Goal: Complete application form: Complete application form

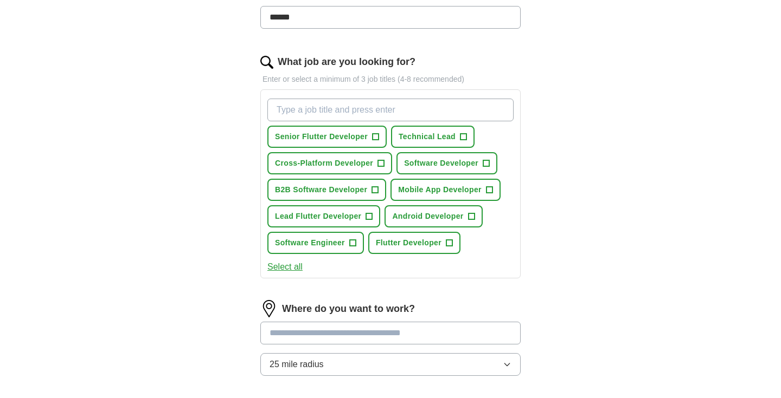
scroll to position [313, 0]
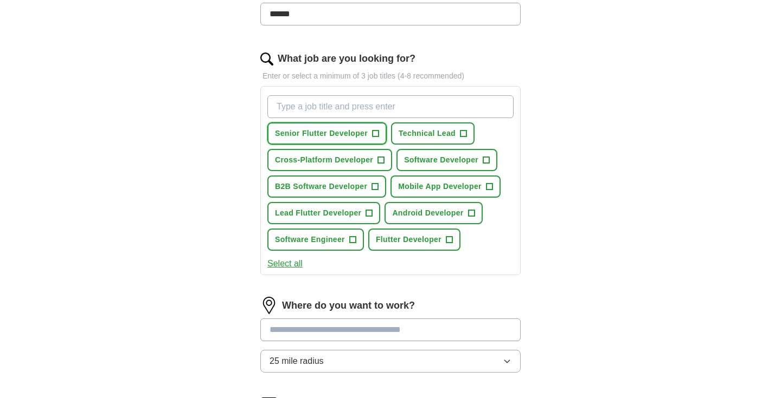
click at [377, 137] on span "+" at bounding box center [375, 134] width 7 height 9
click at [379, 160] on span "+" at bounding box center [381, 160] width 7 height 9
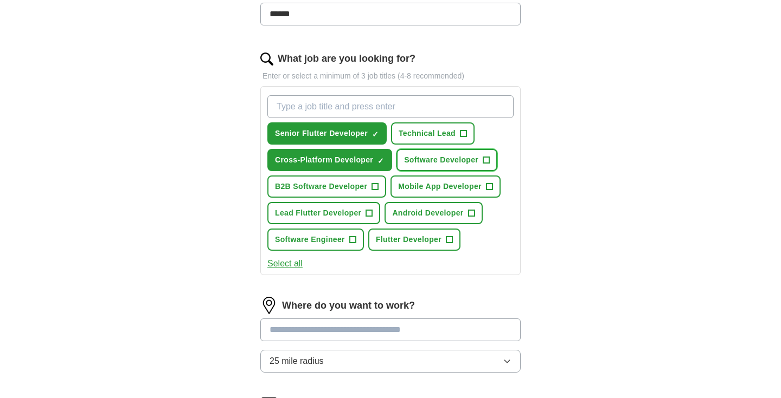
click at [449, 166] on span "Software Developer" at bounding box center [441, 159] width 74 height 11
click at [425, 189] on span "Mobile App Developer" at bounding box center [439, 186] width 83 height 11
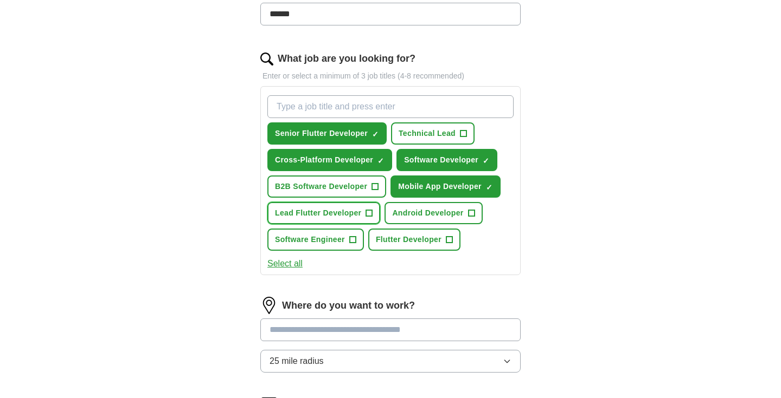
click at [338, 212] on span "Lead Flutter Developer" at bounding box center [318, 213] width 86 height 11
click at [404, 210] on span "Android Developer" at bounding box center [427, 213] width 71 height 11
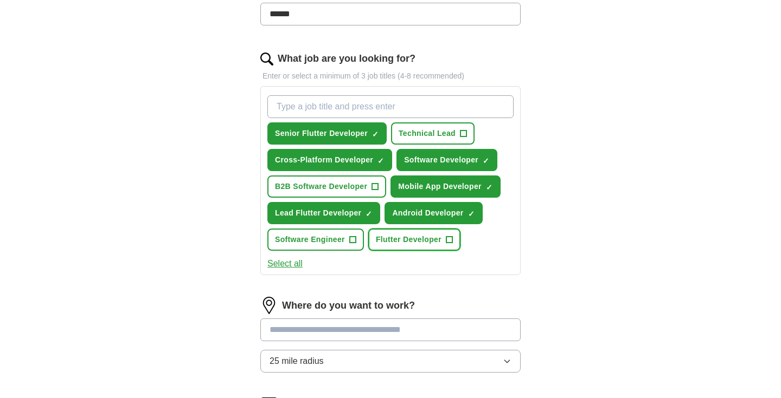
click at [391, 235] on span "Flutter Developer" at bounding box center [409, 239] width 66 height 11
click at [306, 249] on button "Software Engineer +" at bounding box center [315, 240] width 96 height 22
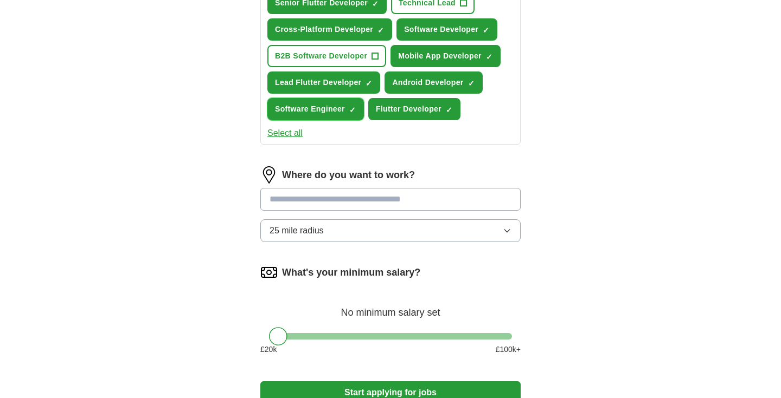
scroll to position [444, 0]
click at [337, 112] on span "Software Engineer" at bounding box center [310, 108] width 70 height 11
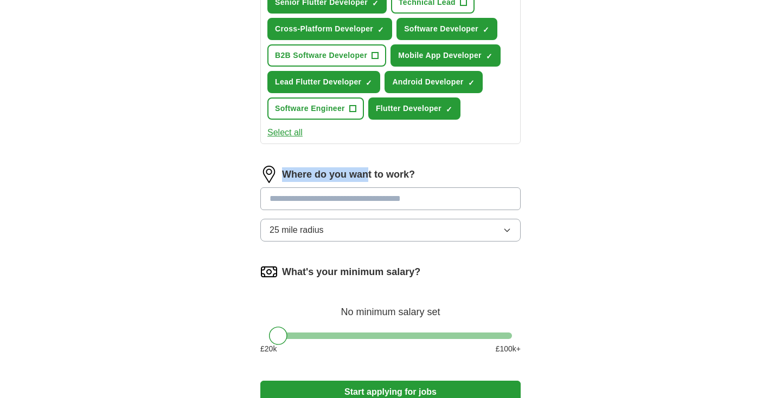
drag, startPoint x: 286, startPoint y: 172, endPoint x: 368, endPoint y: 182, distance: 83.0
click at [368, 182] on label "Where do you want to work?" at bounding box center [348, 174] width 133 height 15
click at [343, 201] on input "text" at bounding box center [390, 199] width 260 height 23
click at [357, 199] on input "*******" at bounding box center [390, 199] width 260 height 23
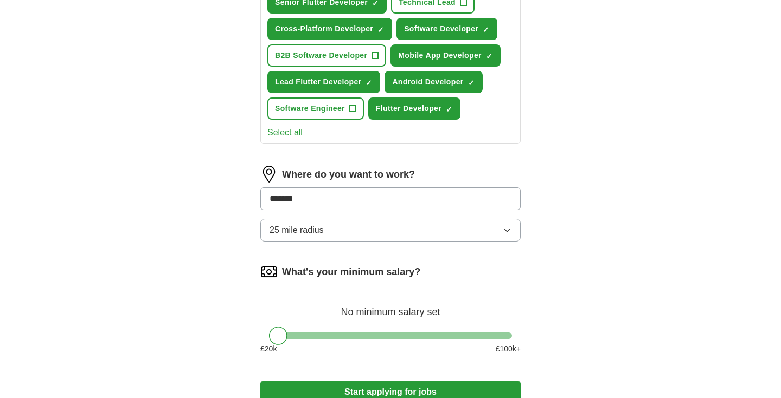
click at [357, 199] on input "*******" at bounding box center [390, 199] width 260 height 23
type input "*******"
click at [338, 234] on button "25 mile radius" at bounding box center [390, 230] width 260 height 23
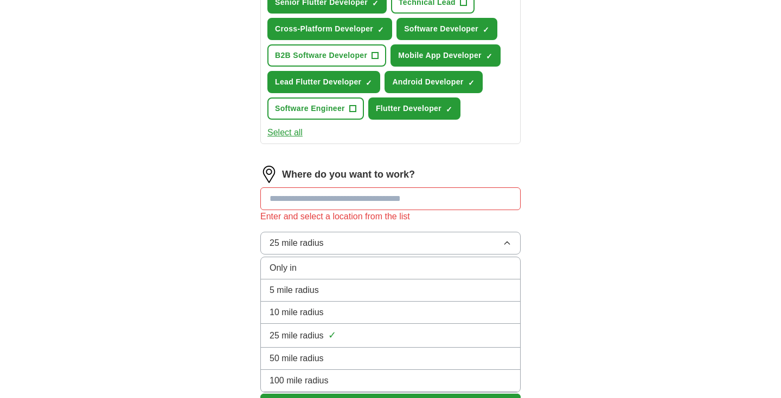
click at [145, 281] on div "ApplyIQ Let ApplyIQ do the hard work of searching and applying for jobs. Just t…" at bounding box center [390, 17] width 694 height 857
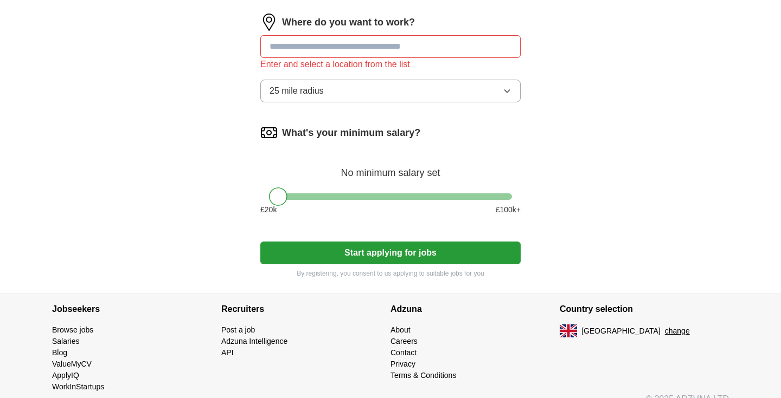
scroll to position [601, 0]
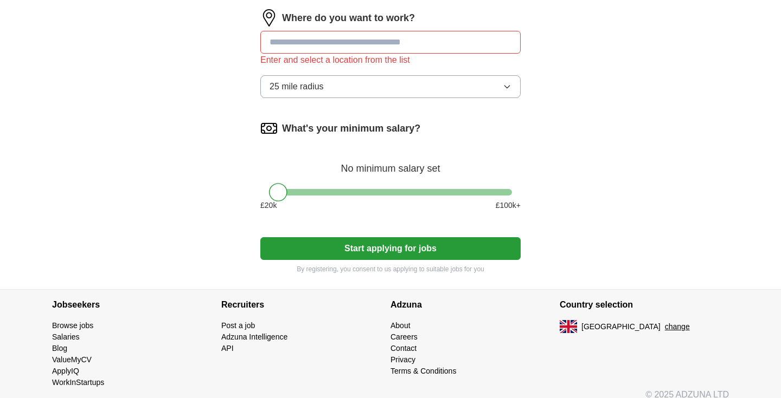
click at [407, 336] on link "Careers" at bounding box center [403, 337] width 27 height 9
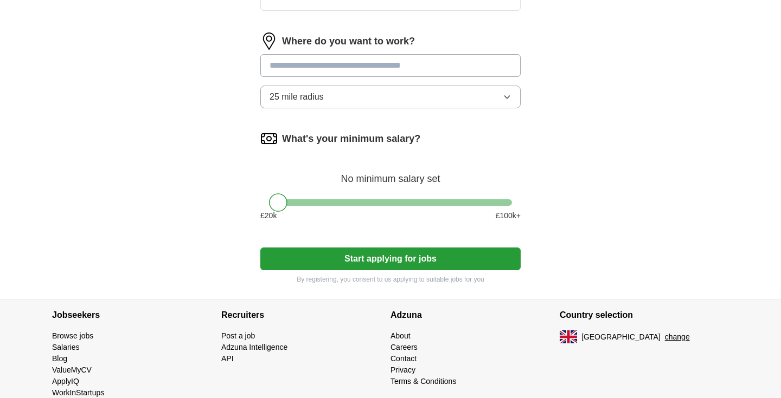
scroll to position [495, 0]
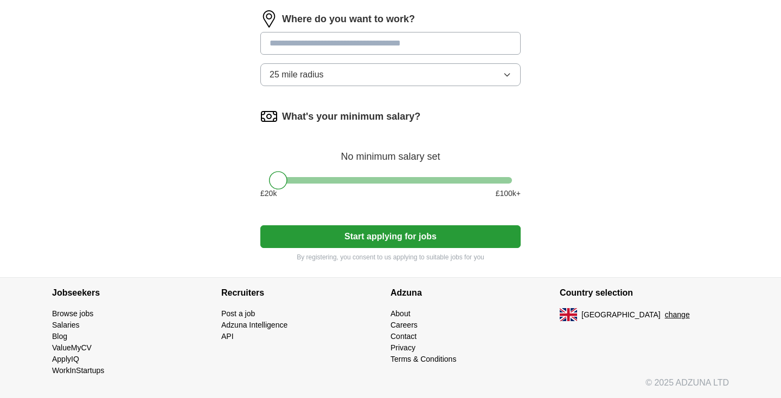
click at [465, 236] on button "Start applying for jobs" at bounding box center [390, 236] width 260 height 23
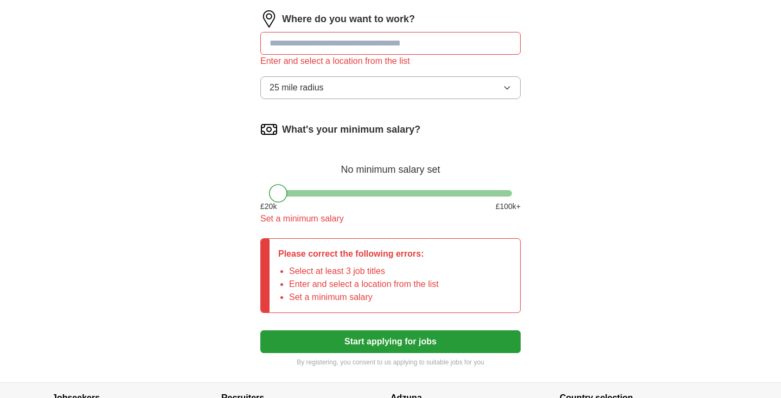
click at [363, 274] on li "Select at least 3 job titles" at bounding box center [364, 271] width 150 height 13
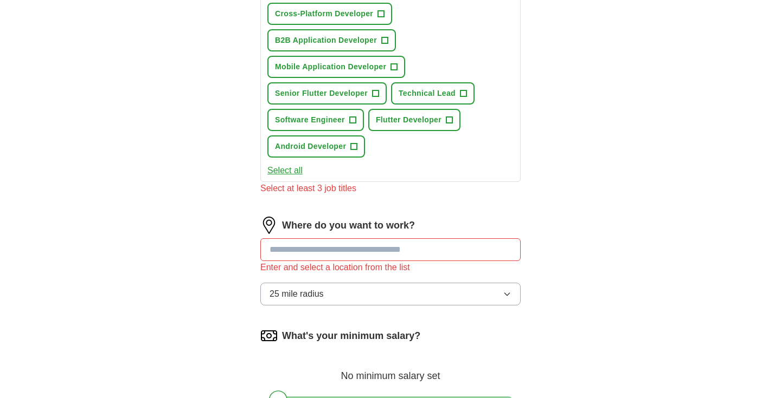
scroll to position [388, 0]
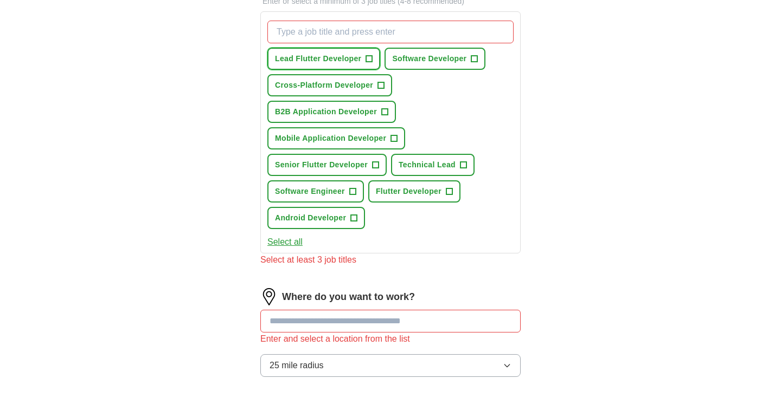
click at [347, 61] on span "Lead Flutter Developer" at bounding box center [318, 58] width 86 height 11
click at [363, 87] on span "Cross-Platform Developer" at bounding box center [324, 85] width 98 height 11
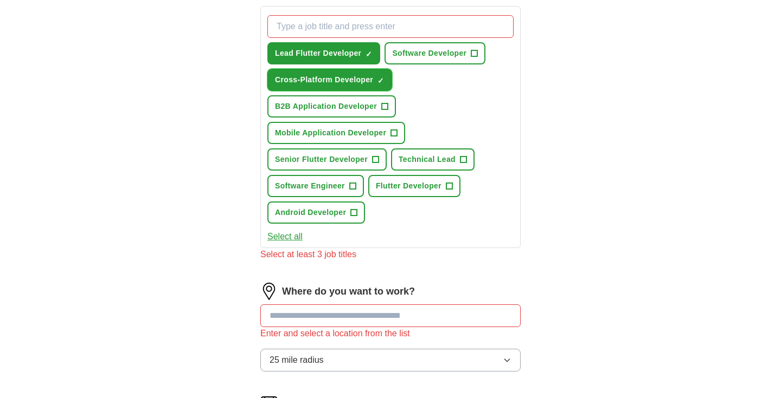
scroll to position [391, 0]
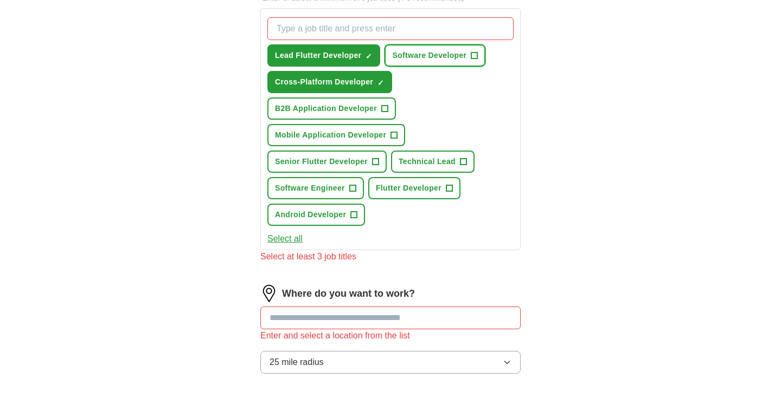
click at [434, 60] on span "Software Developer" at bounding box center [429, 55] width 74 height 11
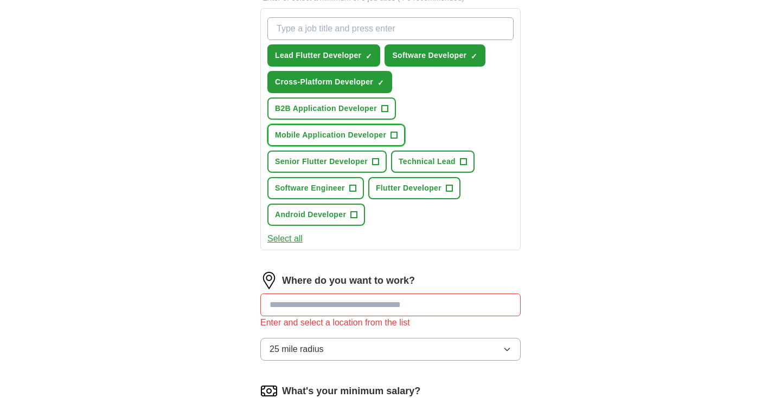
click at [341, 139] on span "Mobile Application Developer" at bounding box center [330, 135] width 111 height 11
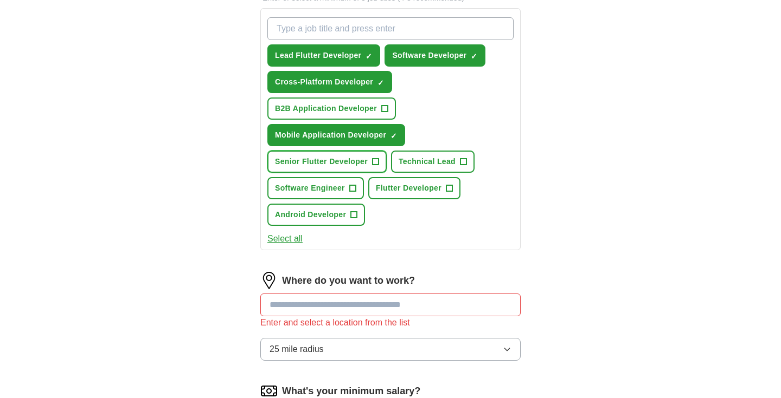
click at [328, 160] on span "Senior Flutter Developer" at bounding box center [321, 161] width 93 height 11
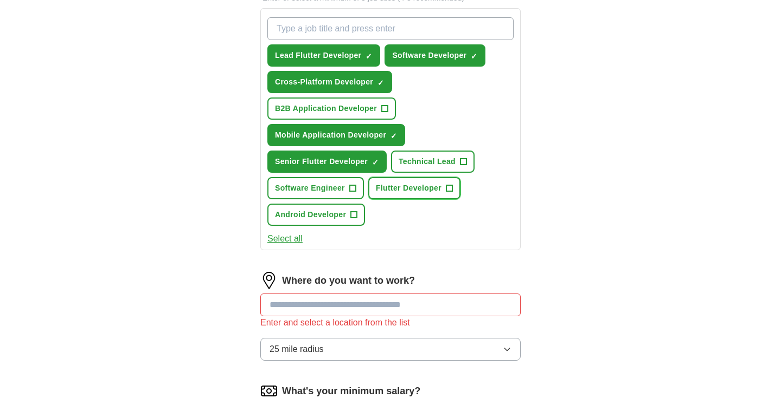
click at [414, 187] on span "Flutter Developer" at bounding box center [409, 188] width 66 height 11
click at [328, 214] on span "Android Developer" at bounding box center [310, 214] width 71 height 11
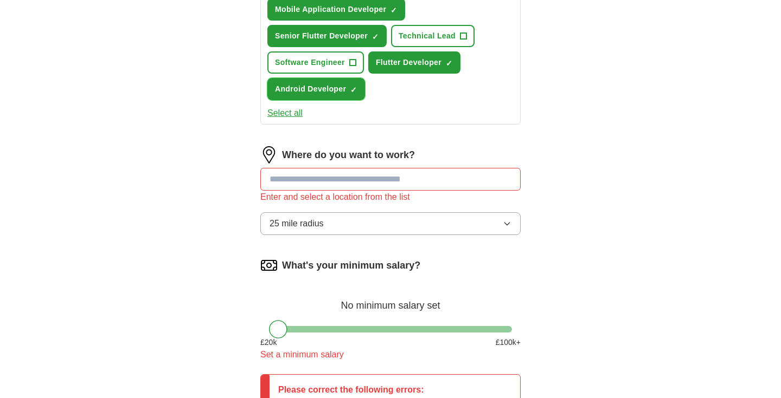
scroll to position [519, 0]
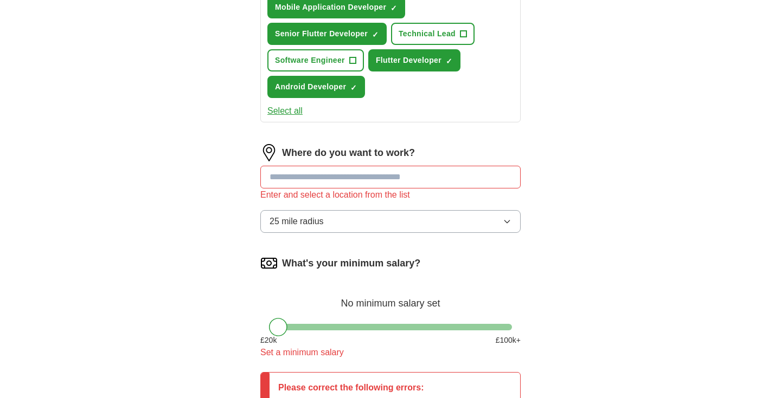
click at [405, 166] on input "text" at bounding box center [390, 177] width 260 height 23
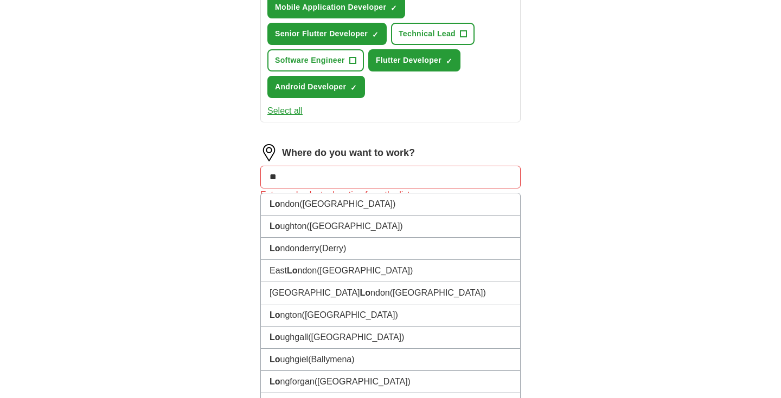
type input "***"
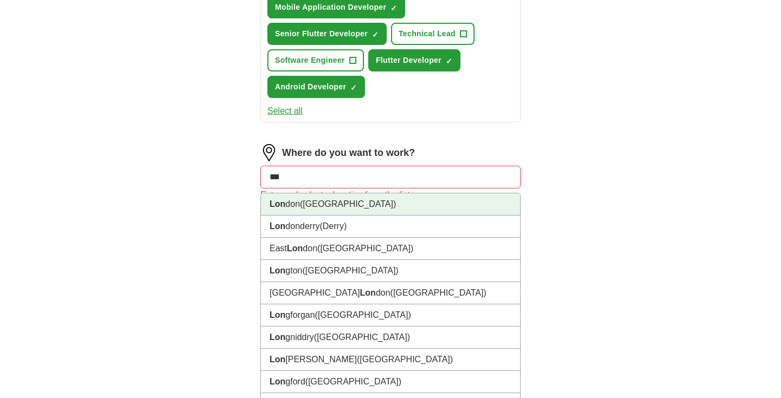
click at [371, 200] on li "Lon don ([GEOGRAPHIC_DATA])" at bounding box center [390, 205] width 259 height 22
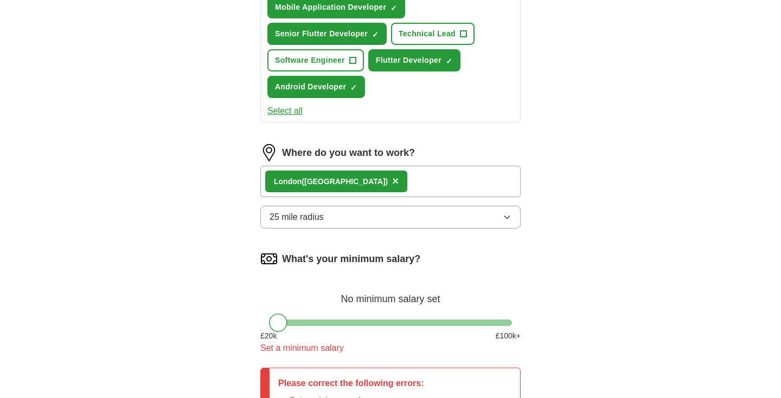
click at [389, 182] on div "Lon don ([GEOGRAPHIC_DATA]) ×" at bounding box center [390, 181] width 260 height 31
click at [366, 182] on div "Lon don ([GEOGRAPHIC_DATA]) ×" at bounding box center [390, 181] width 260 height 31
click at [356, 180] on div "Lon don ([GEOGRAPHIC_DATA]) ×" at bounding box center [390, 181] width 260 height 31
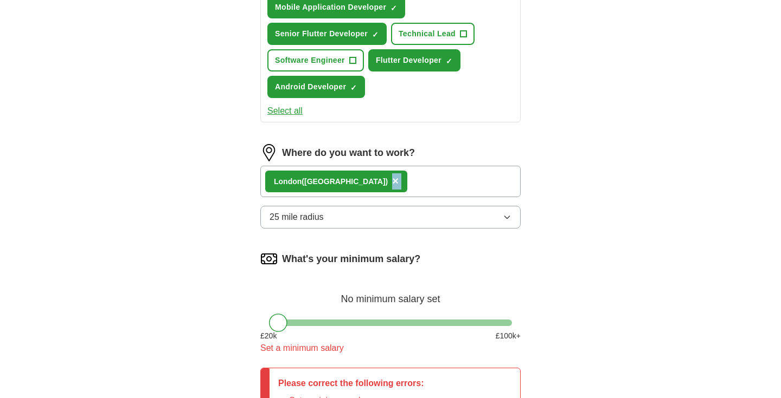
click at [356, 180] on div "Lon don ([GEOGRAPHIC_DATA]) ×" at bounding box center [390, 181] width 260 height 31
click at [326, 223] on button "25 mile radius" at bounding box center [390, 217] width 260 height 23
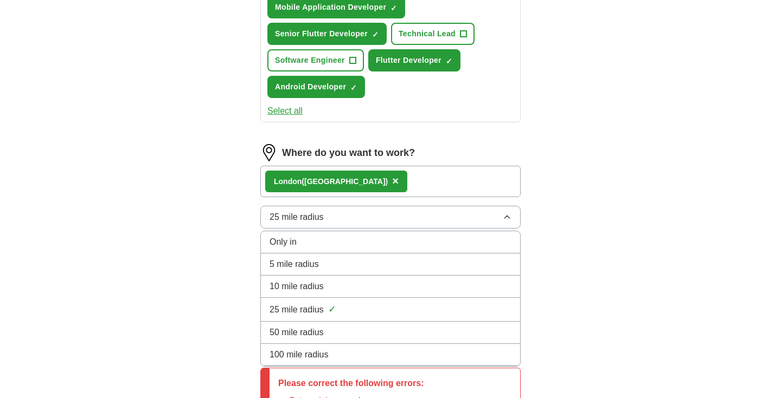
click at [315, 352] on span "100 mile radius" at bounding box center [298, 355] width 59 height 13
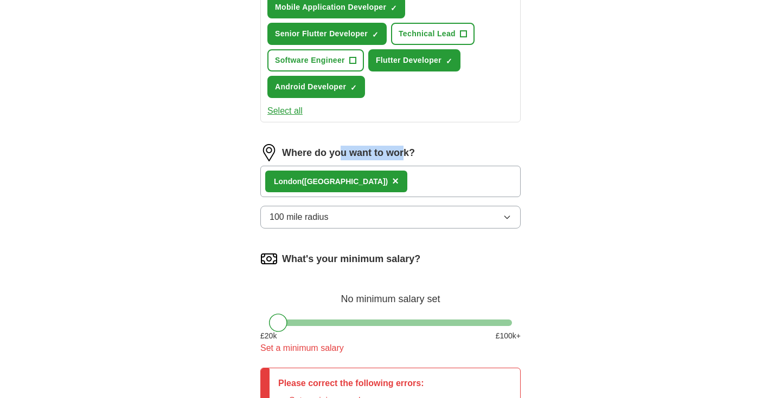
drag, startPoint x: 340, startPoint y: 151, endPoint x: 405, endPoint y: 147, distance: 65.2
click at [405, 147] on label "Where do you want to work?" at bounding box center [348, 153] width 133 height 15
click at [379, 195] on div "Lon don ([GEOGRAPHIC_DATA]) ×" at bounding box center [390, 181] width 260 height 31
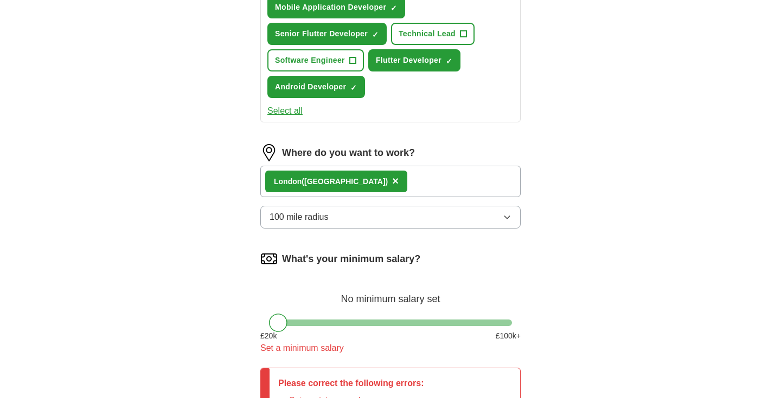
click at [393, 179] on div "Lon don ([GEOGRAPHIC_DATA]) ×" at bounding box center [390, 181] width 260 height 31
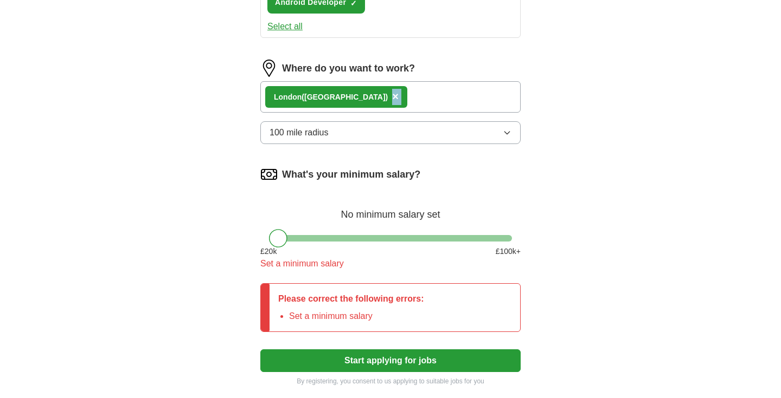
scroll to position [605, 0]
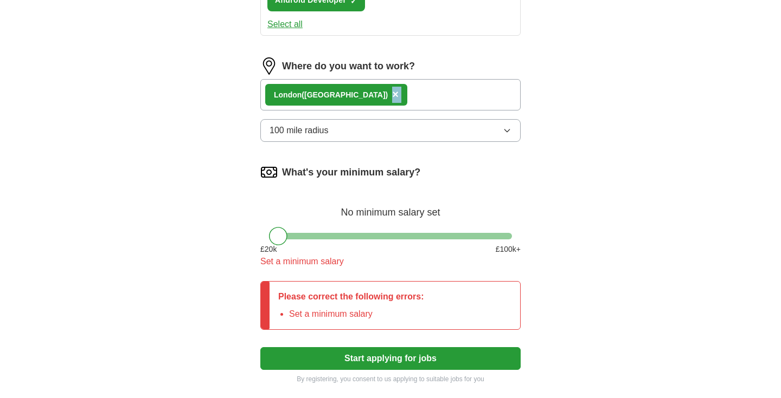
click at [349, 203] on div "No minimum salary set" at bounding box center [390, 207] width 260 height 26
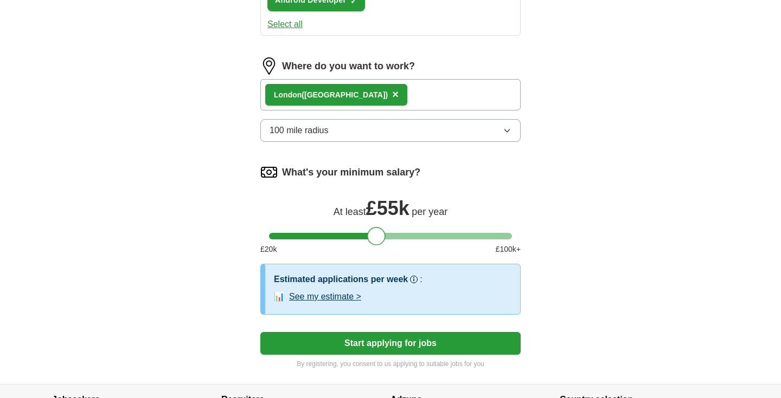
drag, startPoint x: 279, startPoint y: 237, endPoint x: 378, endPoint y: 233, distance: 99.3
click at [378, 233] on div at bounding box center [376, 236] width 18 height 18
click at [333, 298] on button "See my estimate >" at bounding box center [325, 297] width 72 height 13
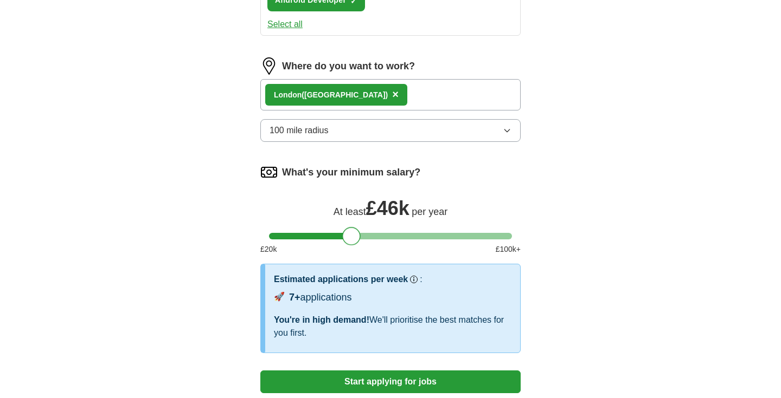
drag, startPoint x: 380, startPoint y: 238, endPoint x: 355, endPoint y: 237, distance: 25.5
click at [355, 237] on div at bounding box center [351, 236] width 18 height 18
drag, startPoint x: 355, startPoint y: 237, endPoint x: 369, endPoint y: 239, distance: 14.7
click at [369, 239] on div at bounding box center [365, 236] width 18 height 18
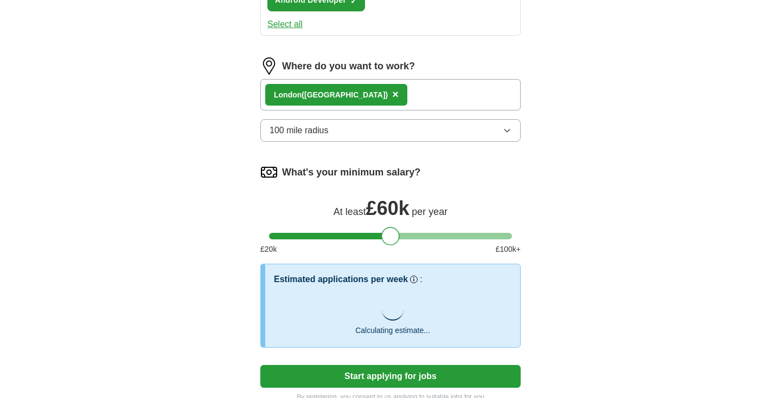
drag, startPoint x: 361, startPoint y: 235, endPoint x: 388, endPoint y: 236, distance: 26.6
click at [388, 236] on div at bounding box center [390, 236] width 18 height 18
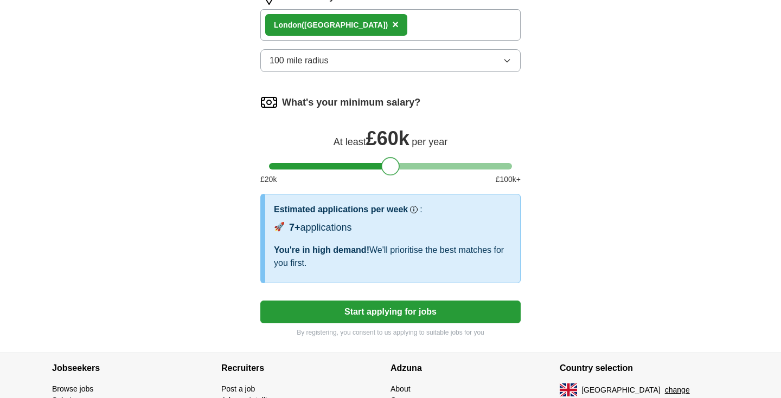
scroll to position [684, 0]
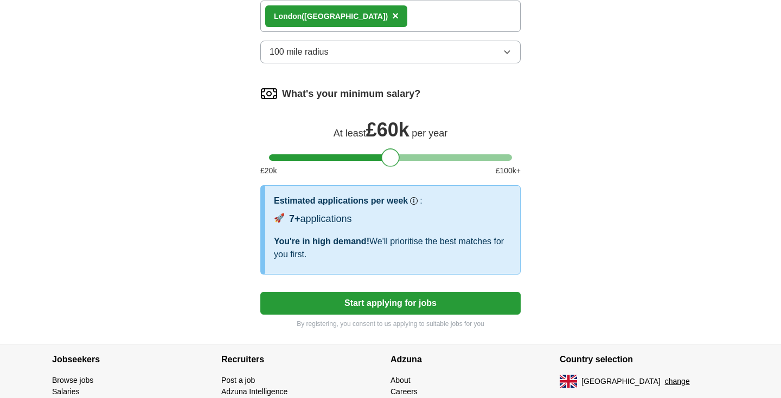
click at [454, 308] on button "Start applying for jobs" at bounding box center [390, 303] width 260 height 23
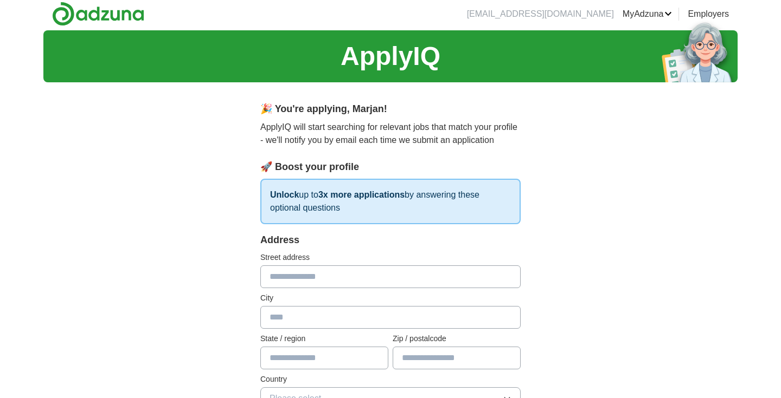
scroll to position [0, 0]
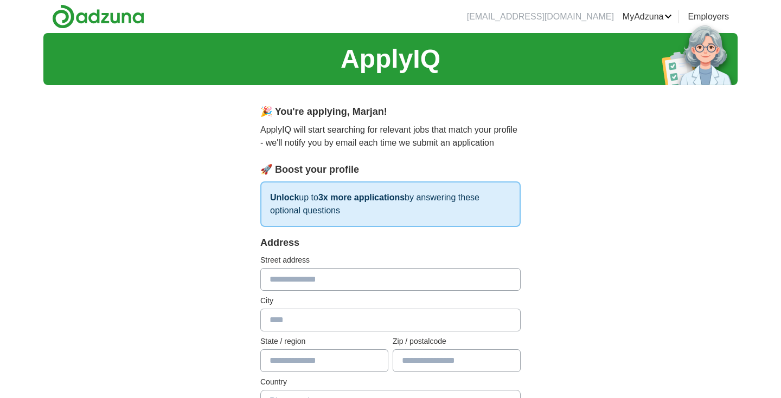
click at [378, 194] on strong "3x more applications" at bounding box center [361, 197] width 86 height 9
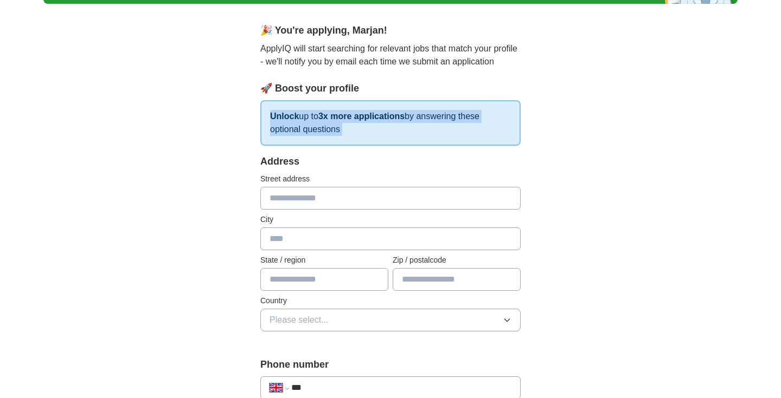
scroll to position [728, 0]
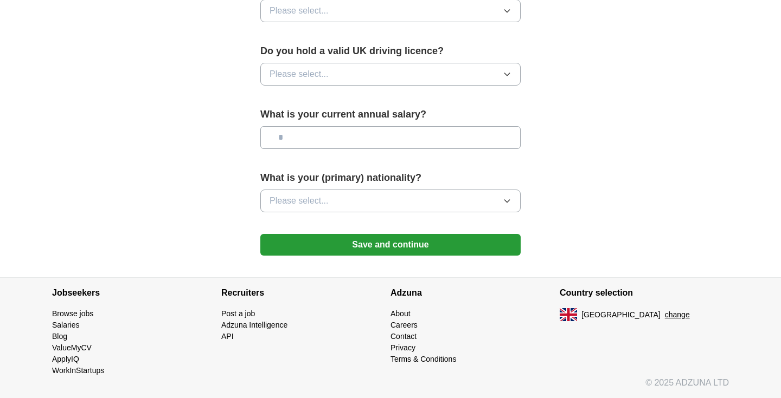
click at [372, 202] on button "Please select..." at bounding box center [390, 201] width 260 height 23
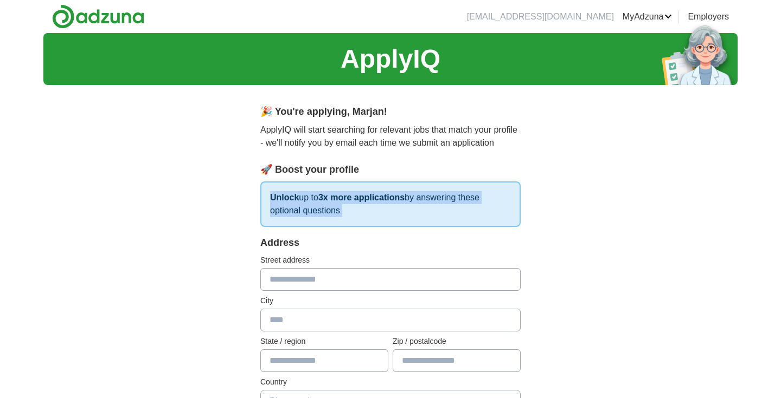
scroll to position [202, 0]
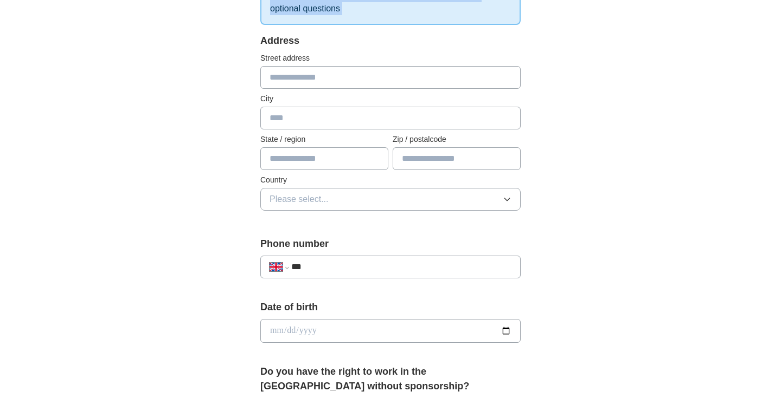
click at [379, 269] on input "***" at bounding box center [401, 267] width 220 height 13
click at [284, 265] on select "**********" at bounding box center [278, 267] width 18 height 13
select select "**"
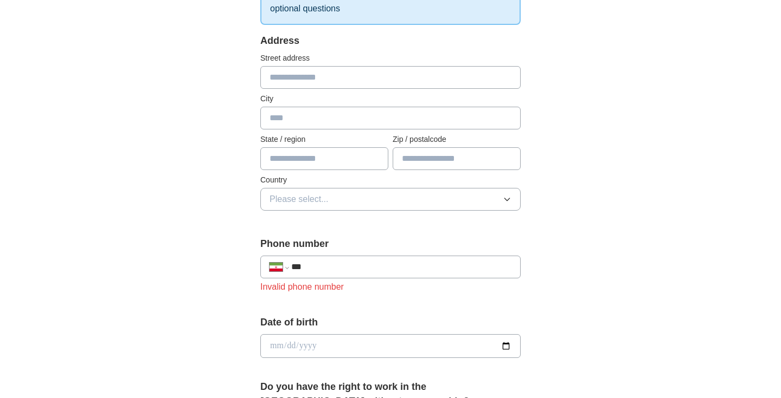
click at [354, 65] on div "Street address" at bounding box center [390, 71] width 260 height 36
click at [345, 78] on input "text" at bounding box center [390, 77] width 260 height 23
click at [325, 271] on input "***" at bounding box center [401, 267] width 220 height 13
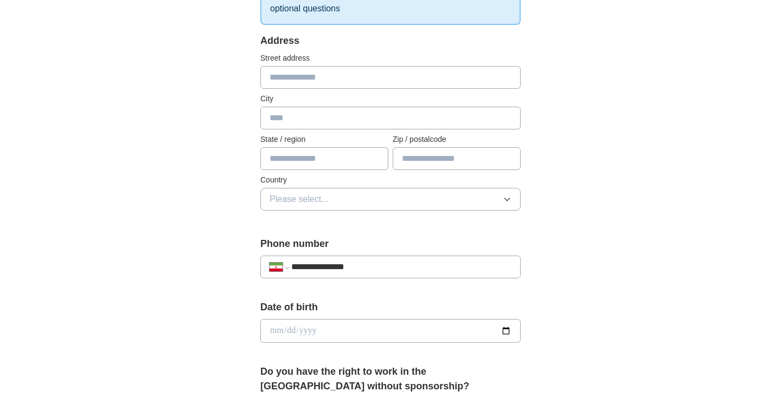
type input "**********"
click at [349, 208] on button "Please select..." at bounding box center [390, 199] width 260 height 23
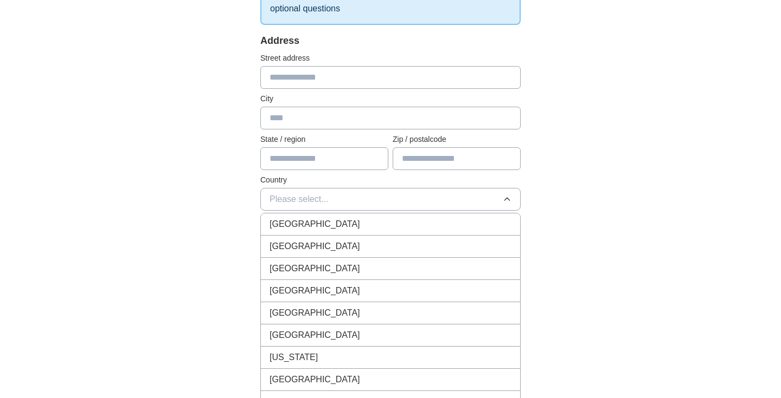
click at [362, 174] on div "Address Street address City State / region Zip / postalcode Country Please sele…" at bounding box center [390, 129] width 260 height 190
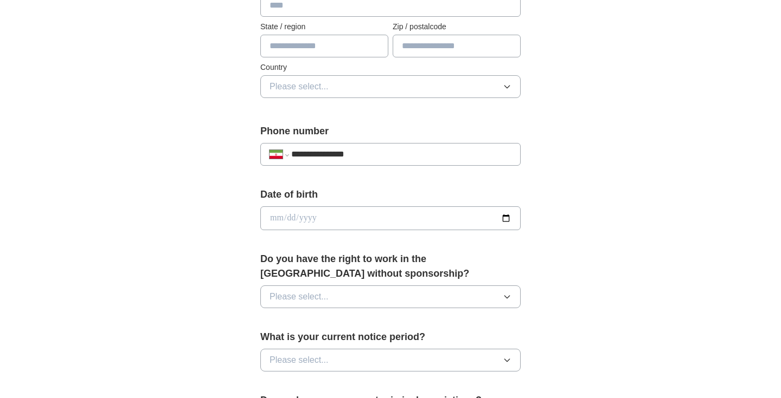
scroll to position [315, 0]
click at [407, 217] on input "date" at bounding box center [390, 218] width 260 height 24
click at [511, 217] on input "date" at bounding box center [390, 218] width 260 height 24
type input "**********"
click at [366, 299] on button "Please select..." at bounding box center [390, 296] width 260 height 23
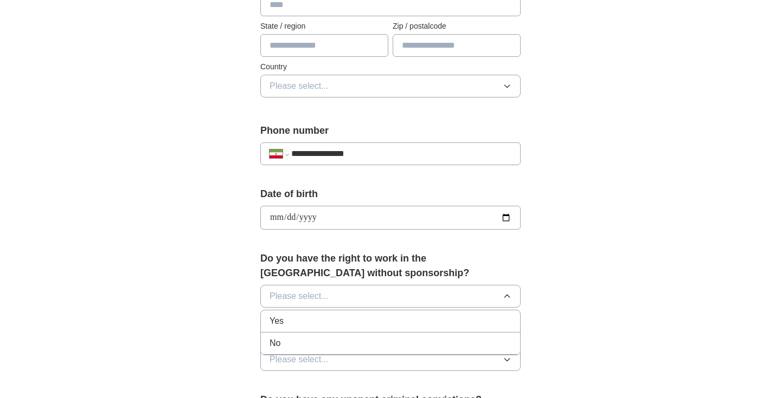
click at [347, 345] on div "No" at bounding box center [390, 343] width 242 height 13
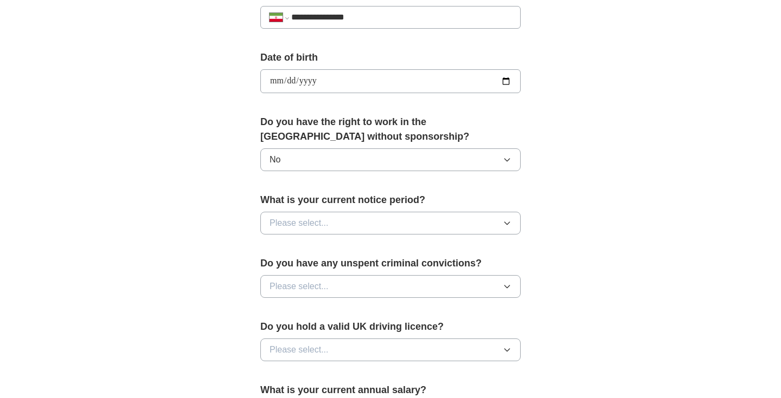
scroll to position [456, 0]
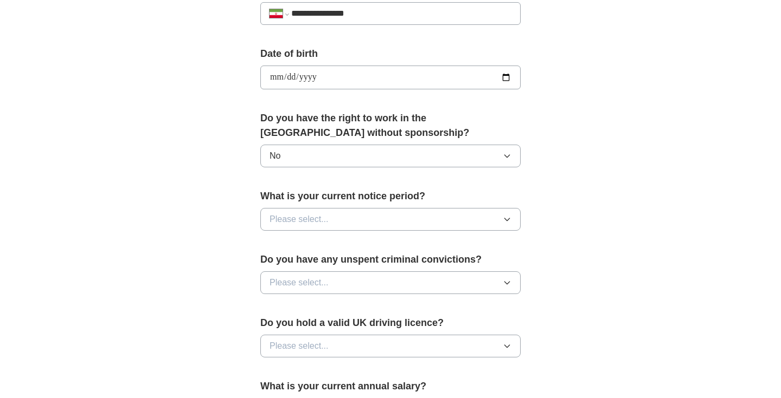
click at [355, 222] on button "Please select..." at bounding box center [390, 219] width 260 height 23
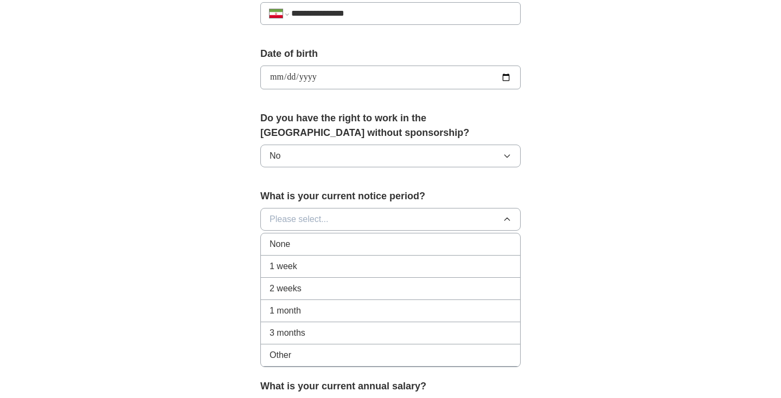
click at [296, 316] on span "1 month" at bounding box center [284, 311] width 31 height 13
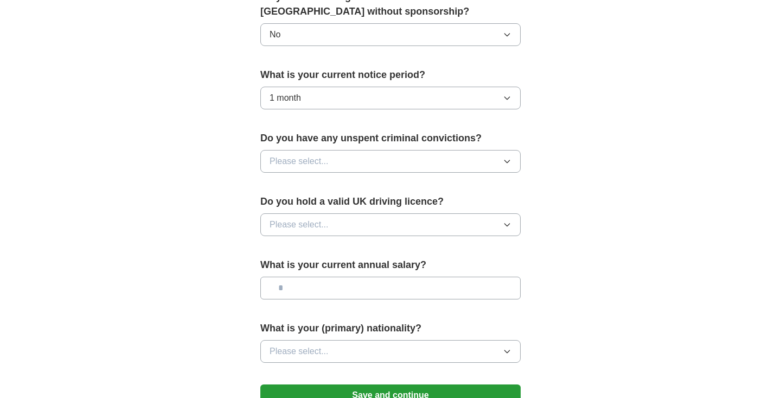
scroll to position [578, 0]
click at [444, 162] on button "Please select..." at bounding box center [390, 161] width 260 height 23
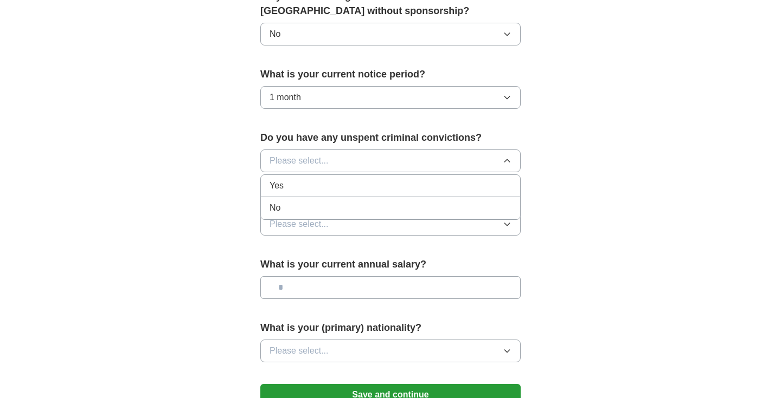
click at [360, 217] on li "No" at bounding box center [390, 208] width 259 height 22
click at [348, 233] on button "Please select..." at bounding box center [390, 224] width 260 height 23
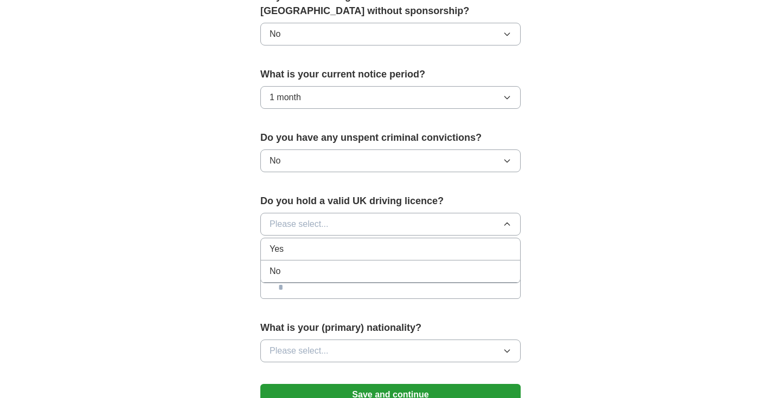
click at [299, 280] on li "No" at bounding box center [390, 272] width 259 height 22
click at [315, 295] on input "text" at bounding box center [390, 287] width 260 height 23
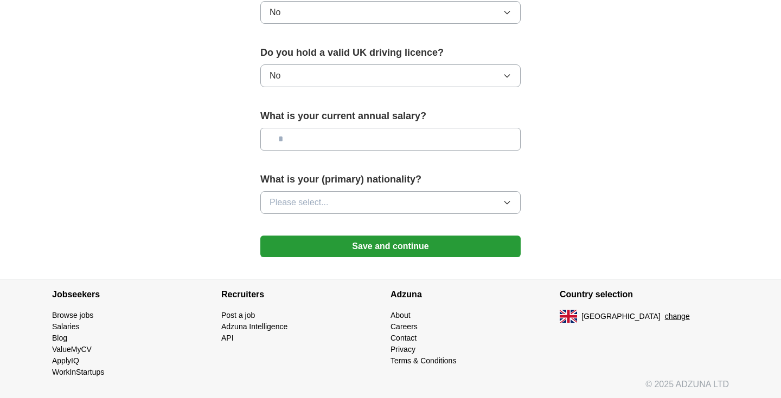
scroll to position [728, 0]
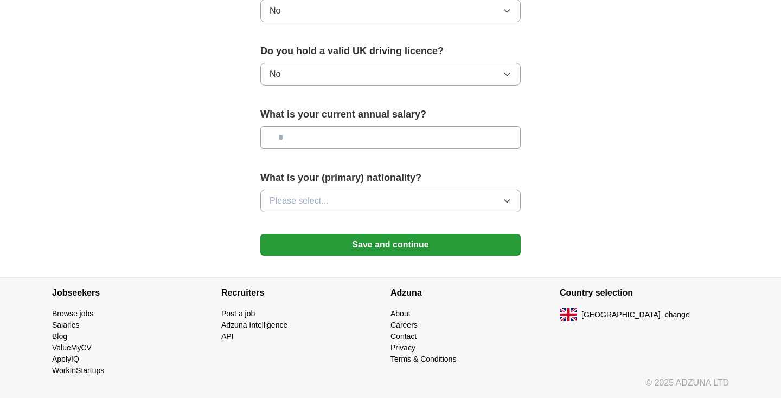
click at [398, 211] on button "Please select..." at bounding box center [390, 201] width 260 height 23
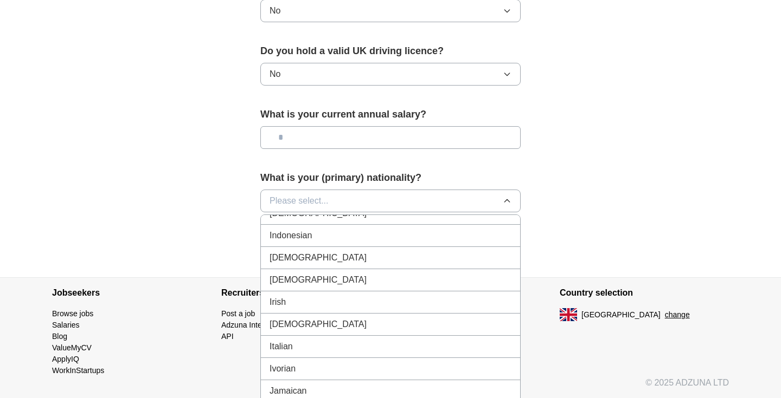
scroll to position [1790, 0]
click at [310, 254] on div "[DEMOGRAPHIC_DATA]" at bounding box center [390, 258] width 242 height 13
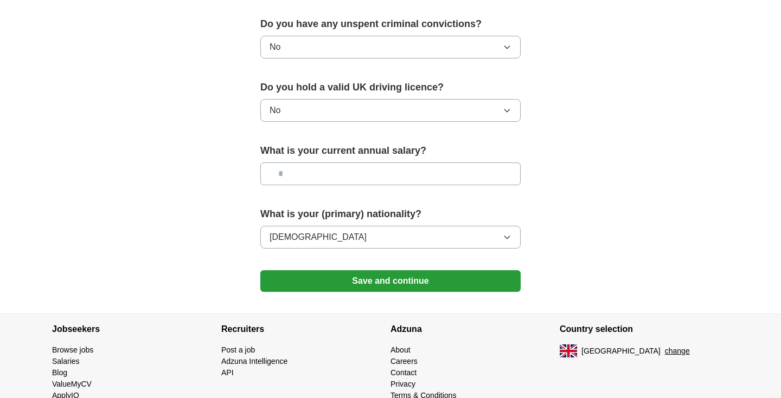
scroll to position [698, 0]
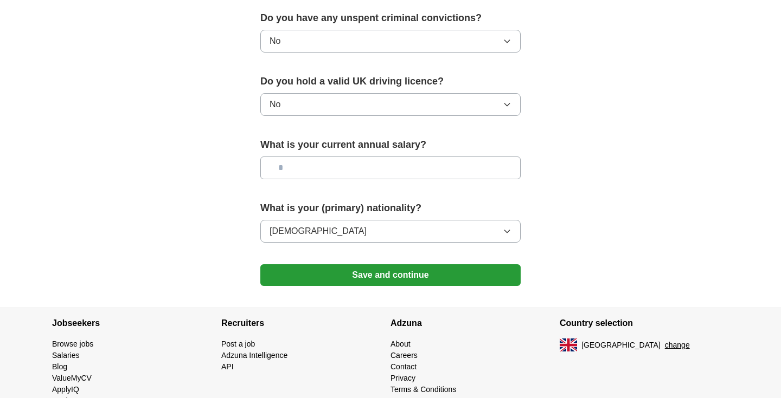
click at [329, 167] on input "text" at bounding box center [390, 168] width 260 height 23
click at [289, 170] on input "******" at bounding box center [390, 168] width 260 height 23
type input "*******"
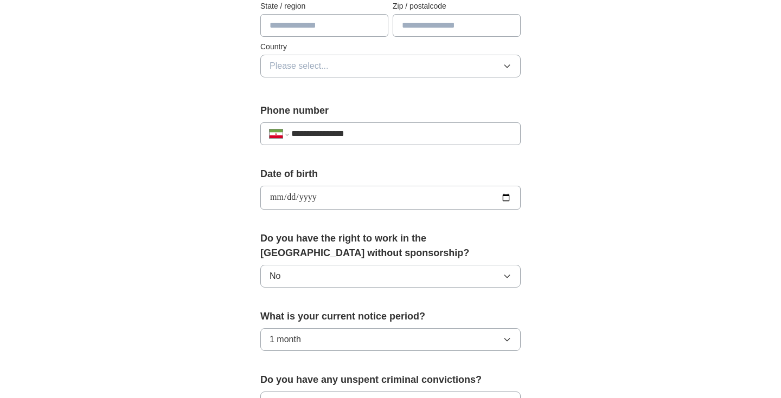
scroll to position [344, 0]
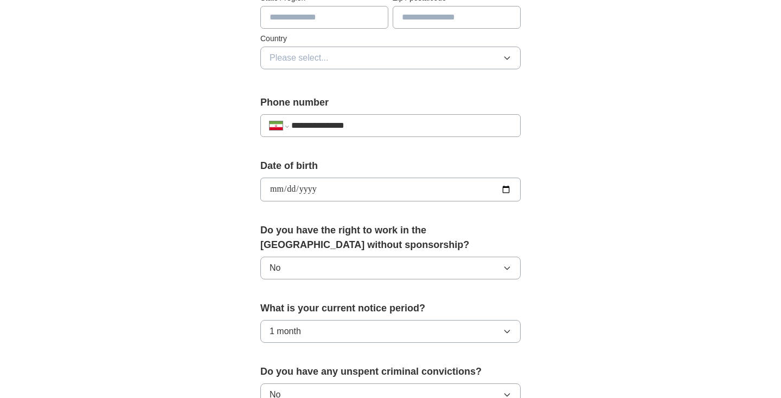
click at [363, 55] on button "Please select..." at bounding box center [390, 58] width 260 height 23
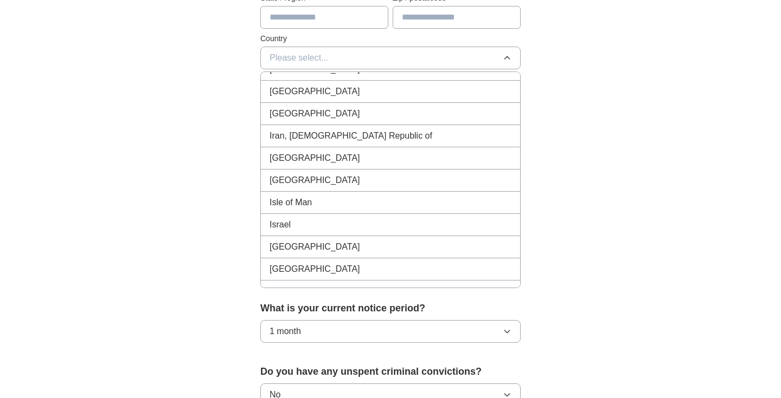
scroll to position [2257, 0]
click at [328, 137] on span "Iran, [DEMOGRAPHIC_DATA] Republic of" at bounding box center [350, 137] width 163 height 13
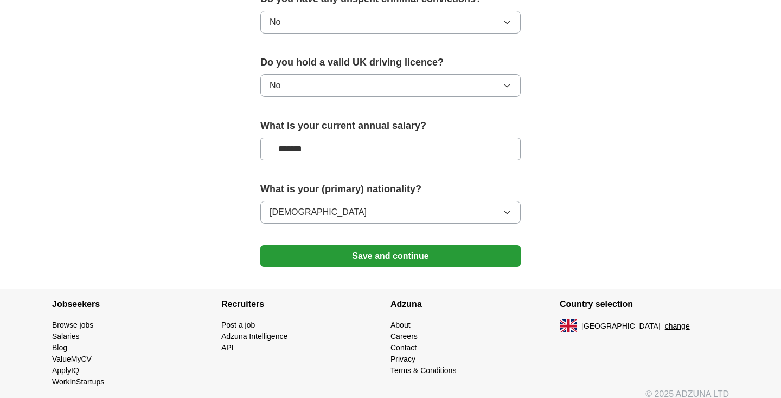
scroll to position [723, 0]
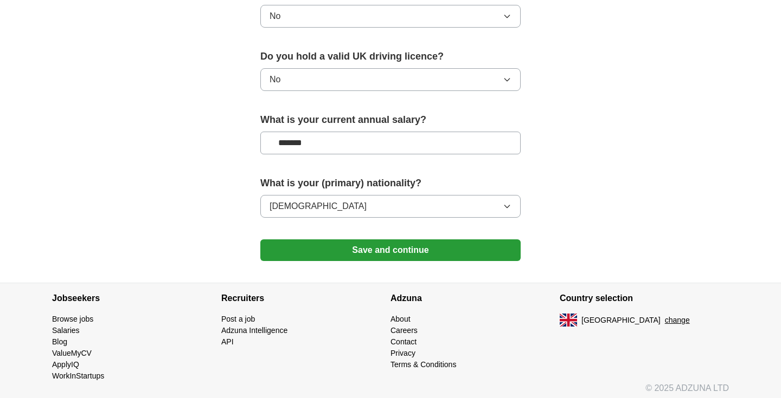
click at [384, 256] on button "Save and continue" at bounding box center [390, 251] width 260 height 22
